Goal: Check status

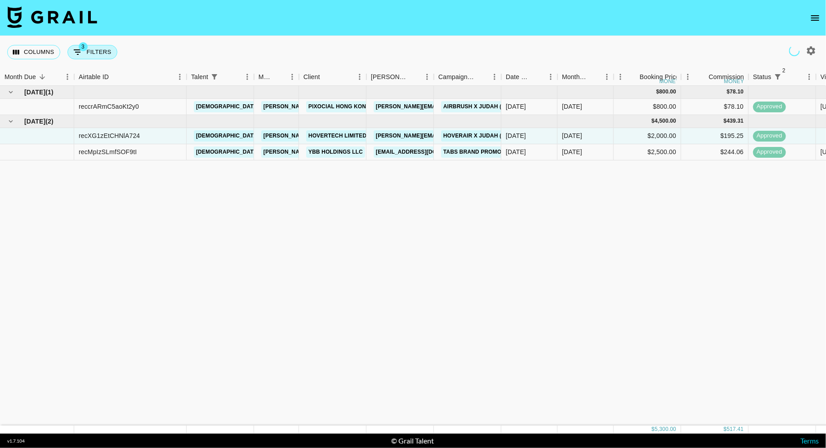
click at [99, 49] on button "3 Filters" at bounding box center [92, 52] width 50 height 14
select select "status"
select select "isNotAnyOf"
select select "status"
select select "approved"
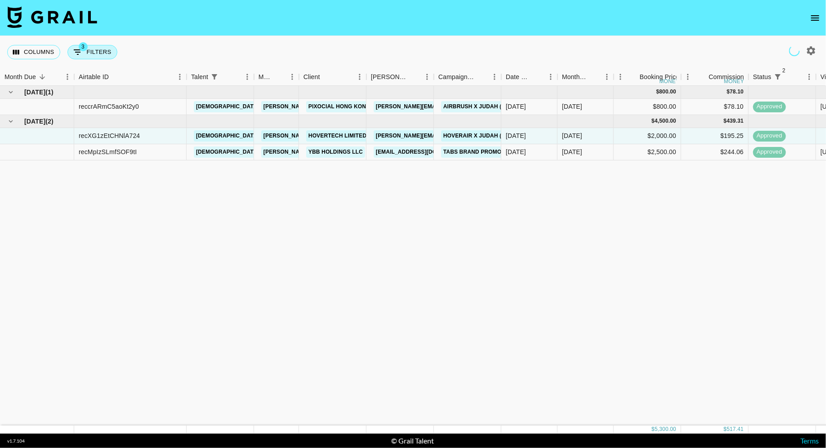
select select "talentName"
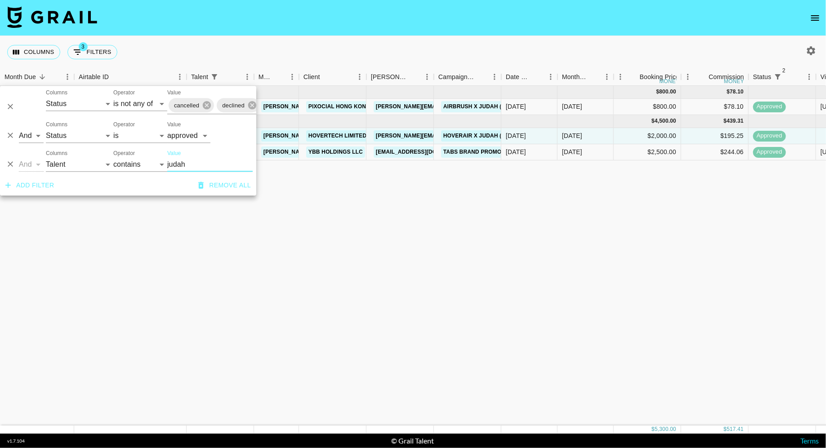
click at [190, 164] on input "judah" at bounding box center [209, 164] width 85 height 14
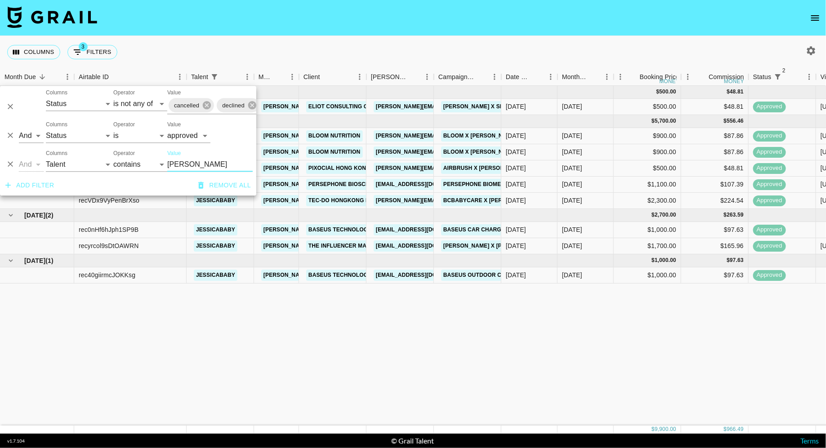
type input "jess"
click at [389, 382] on div "Oct '25 ( 1 ) $ 500.00 $ 48.81 recA5wGabf4oM0Hqu jessicababy diana.luc@grail-ta…" at bounding box center [696, 256] width 1392 height 340
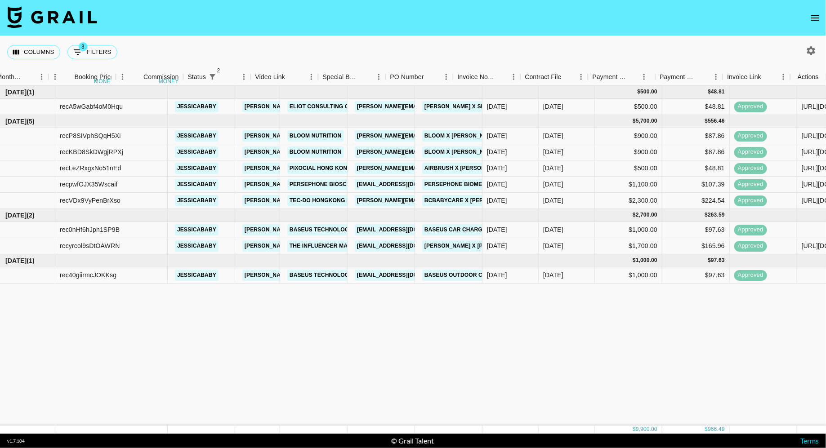
scroll to position [0, 565]
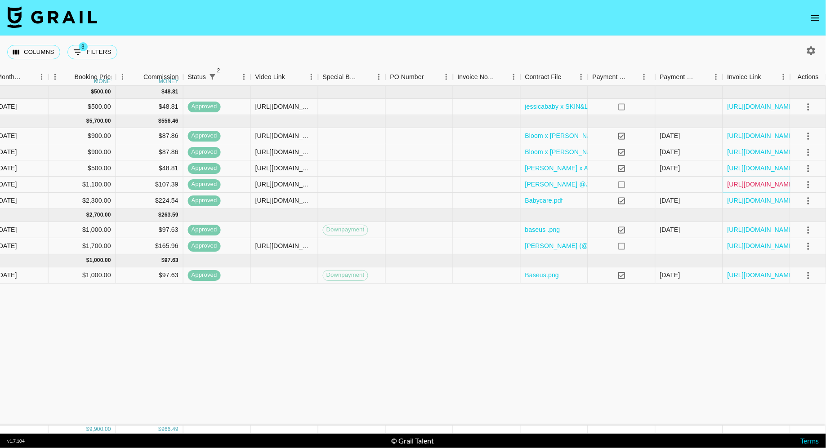
click at [735, 181] on link "https://in.xero.com/4lmWIasgAn4QIvuEN4ZcITHazKyevgRJjfYFST4d" at bounding box center [762, 184] width 68 height 9
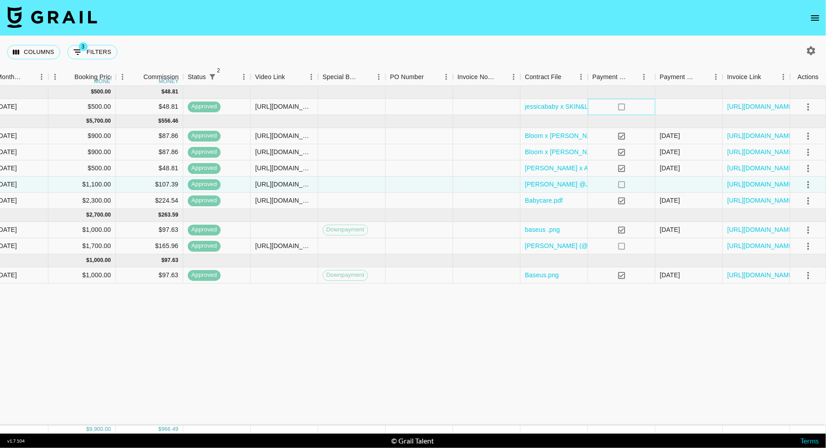
click at [598, 104] on div "no" at bounding box center [621, 107] width 67 height 16
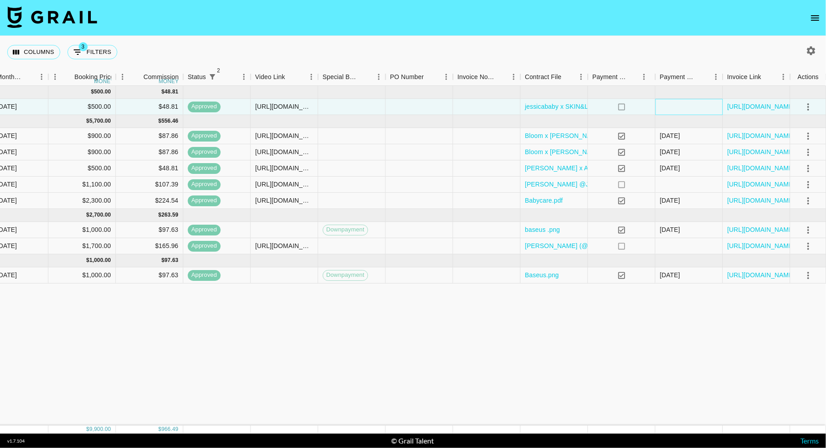
click at [675, 102] on div at bounding box center [689, 107] width 67 height 16
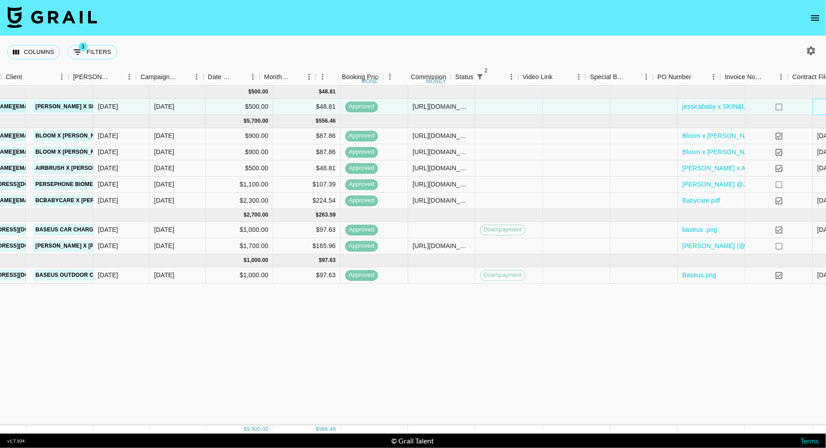
scroll to position [0, 552]
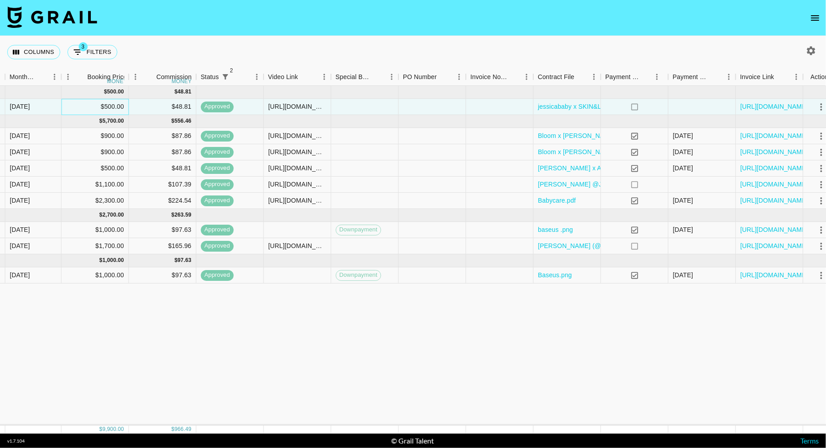
click at [113, 106] on div "$500.00" at bounding box center [95, 107] width 67 height 16
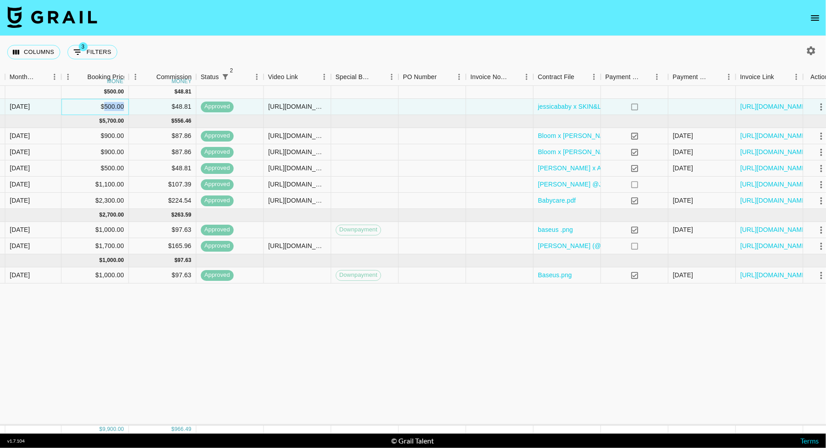
scroll to position [0, 565]
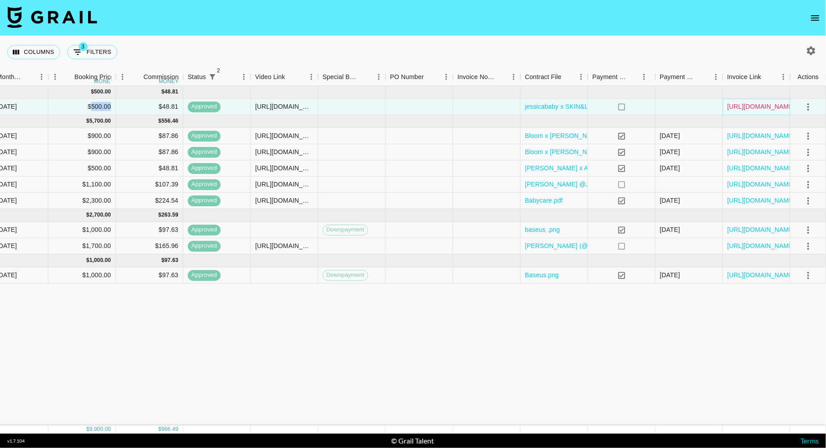
click at [761, 108] on link "https://in.xero.com/QzjoPwFZRPL2Z80w7pgJDwzPujnU7pYqQLGH8iGa" at bounding box center [762, 106] width 68 height 9
click at [318, 105] on div at bounding box center [351, 107] width 67 height 16
click at [752, 181] on link "https://in.xero.com/4lmWIasgAn4QIvuEN4ZcITHazKyevgRJjfYFST4d" at bounding box center [762, 184] width 68 height 9
